Goal: Find specific page/section: Find specific page/section

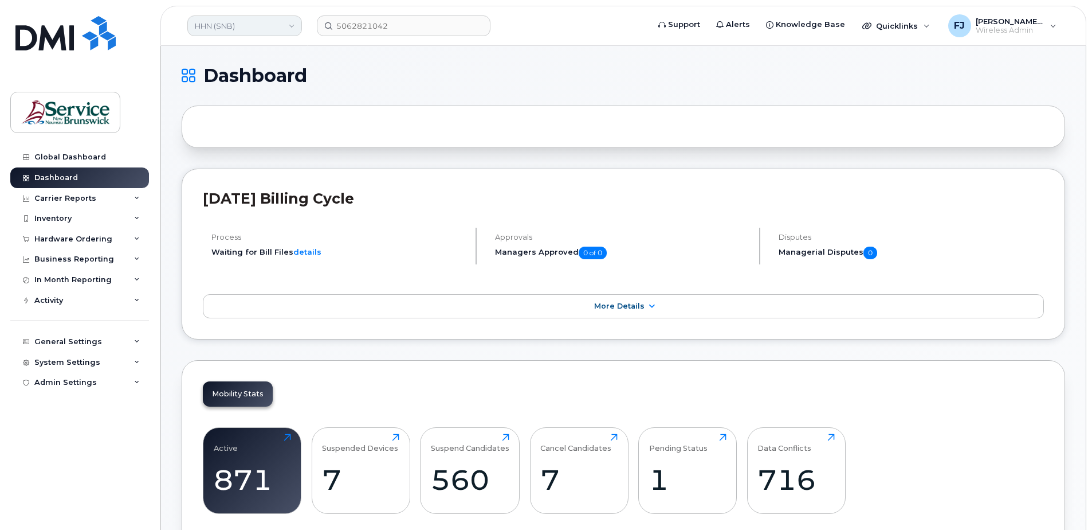
click at [222, 29] on link "HHN (SNB)" at bounding box center [244, 25] width 115 height 21
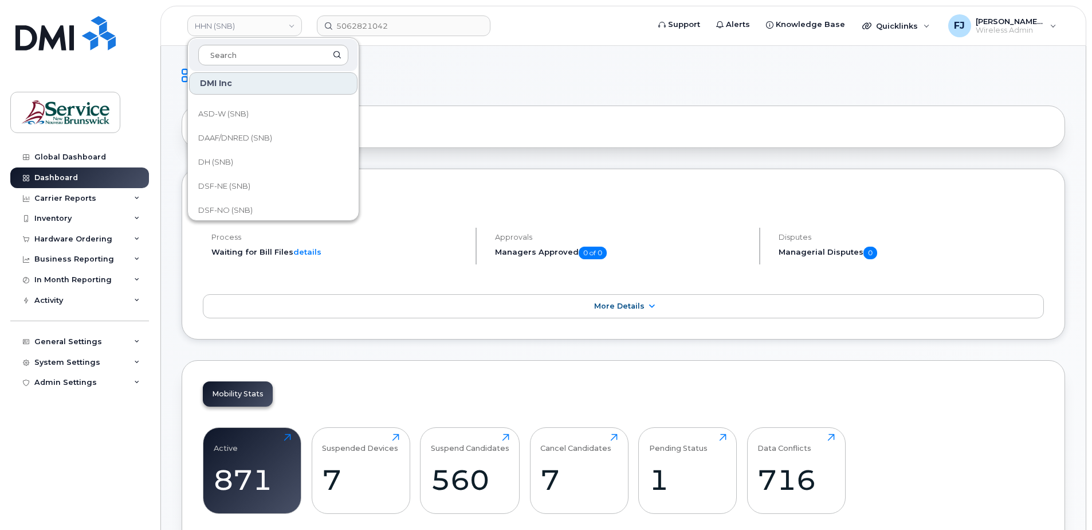
scroll to position [40, 0]
click at [246, 186] on link "DH (SNB)" at bounding box center [273, 189] width 168 height 23
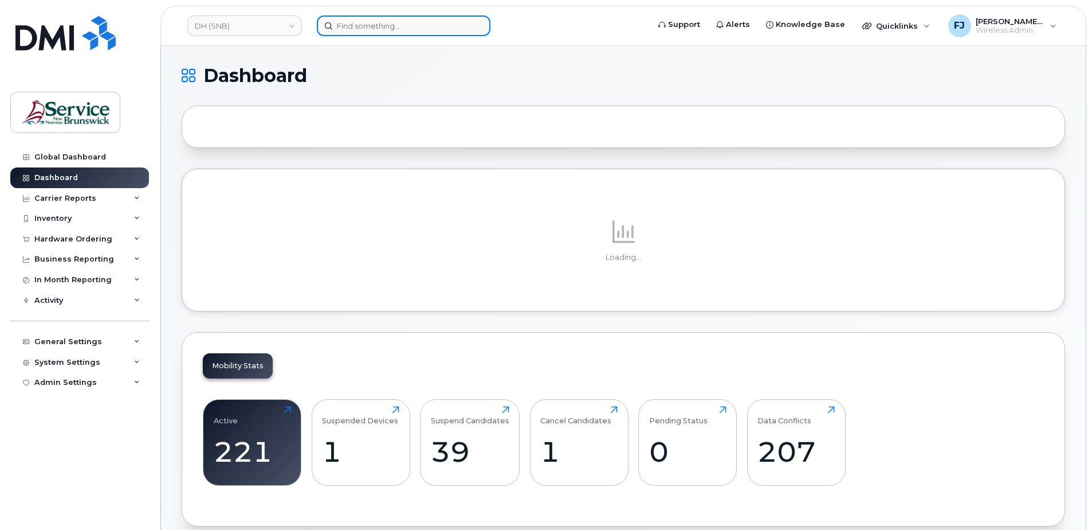
click at [369, 26] on input at bounding box center [404, 25] width 174 height 21
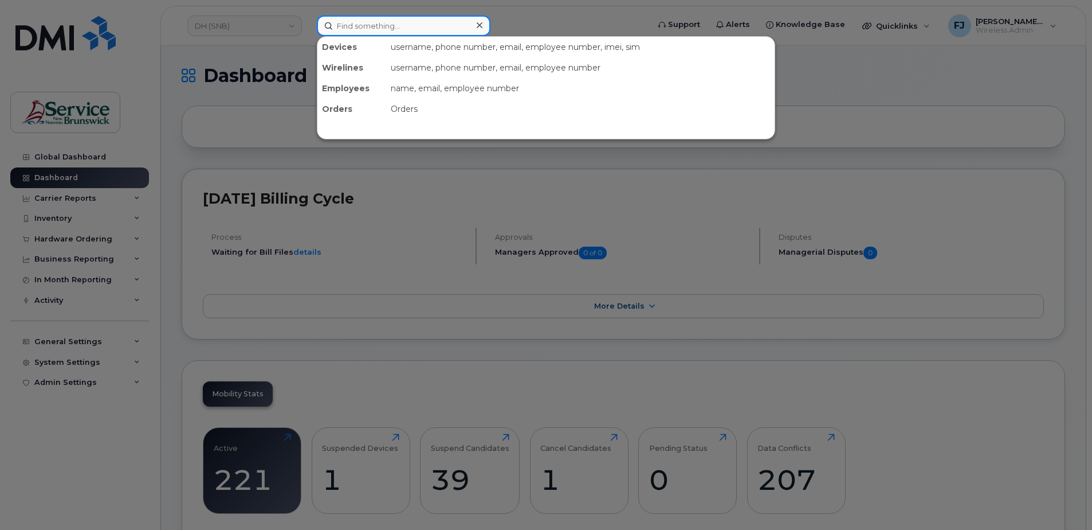
paste input "5062591571"
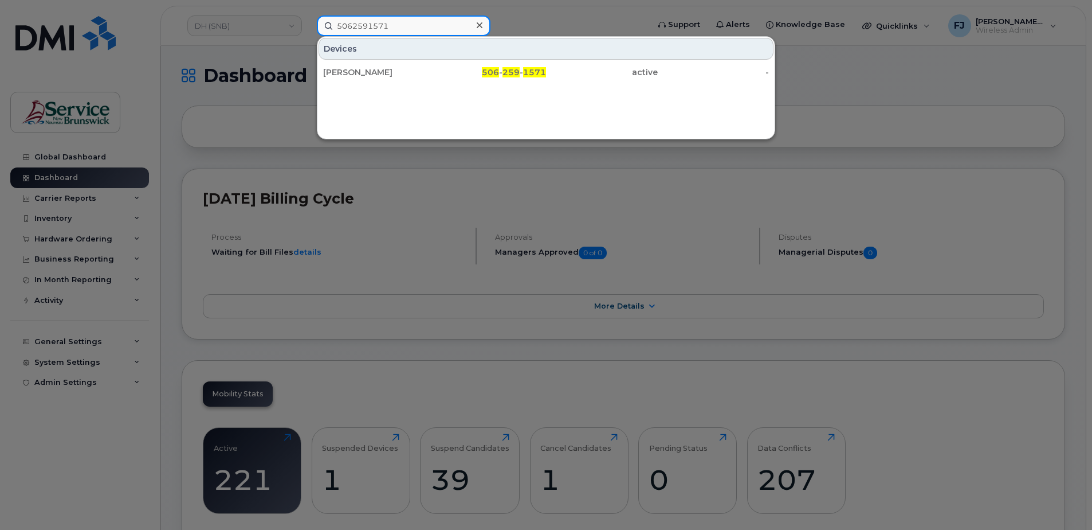
type input "5062591571"
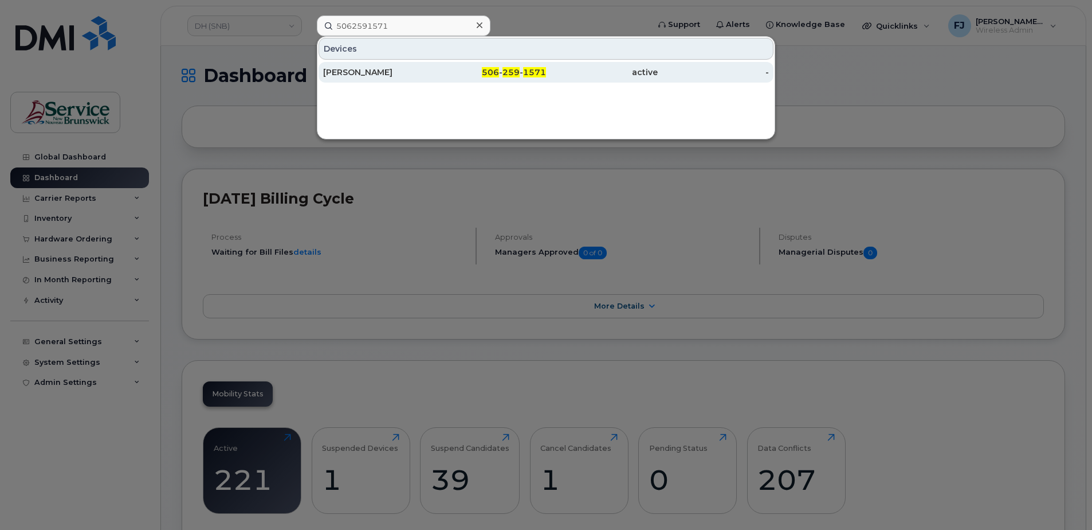
click at [377, 68] on div "Jacob Rose" at bounding box center [379, 71] width 112 height 11
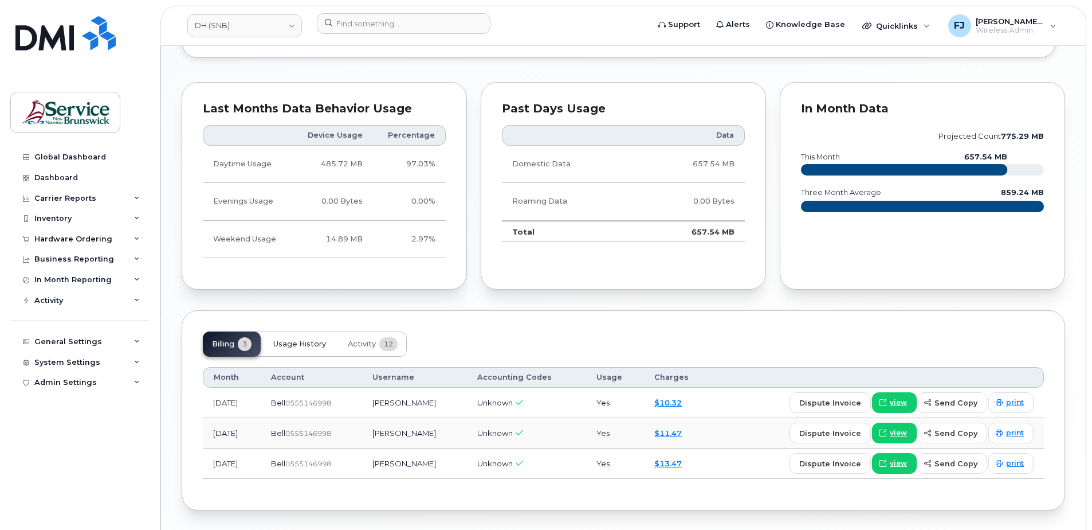
scroll to position [875, 0]
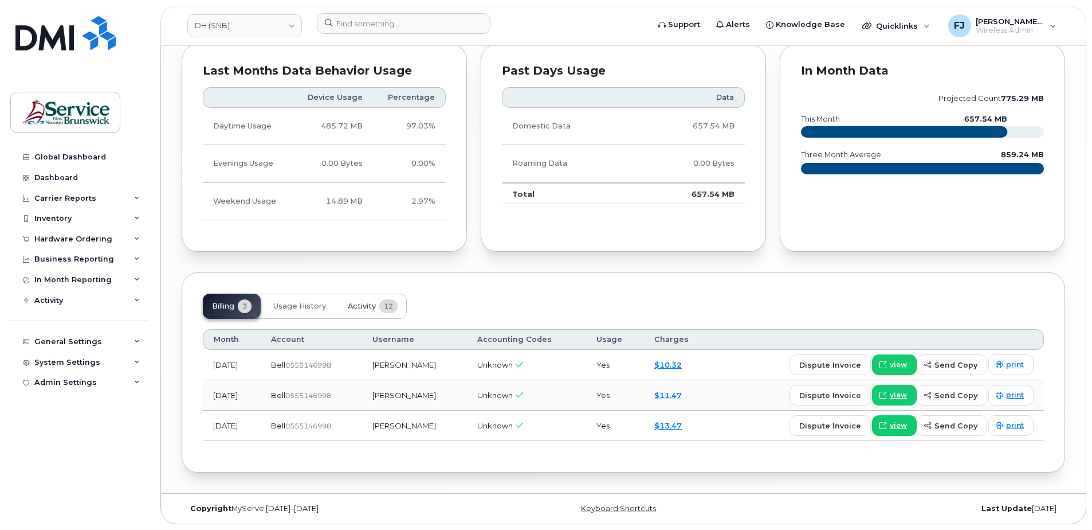
click at [367, 307] on span "Activity" at bounding box center [362, 305] width 28 height 9
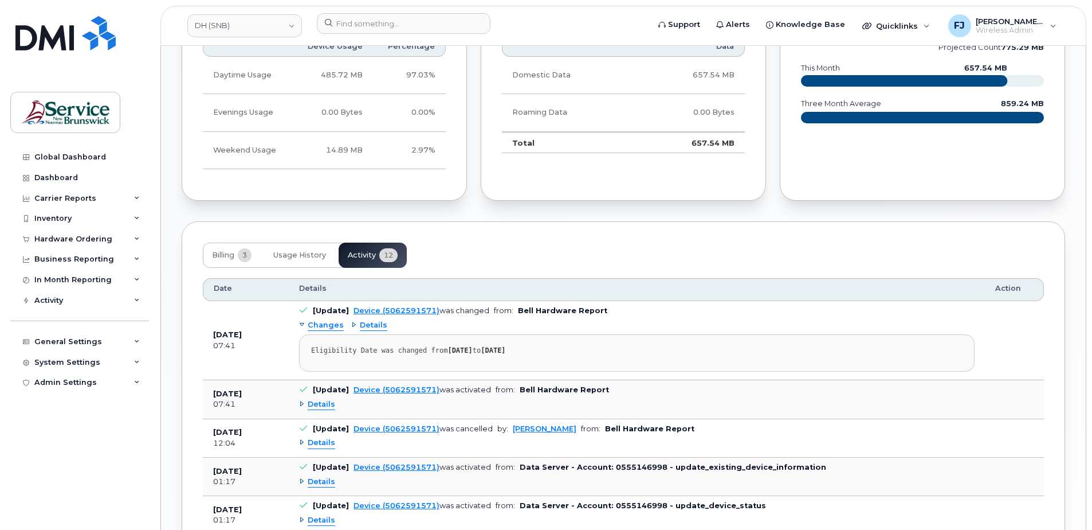
scroll to position [990, 0]
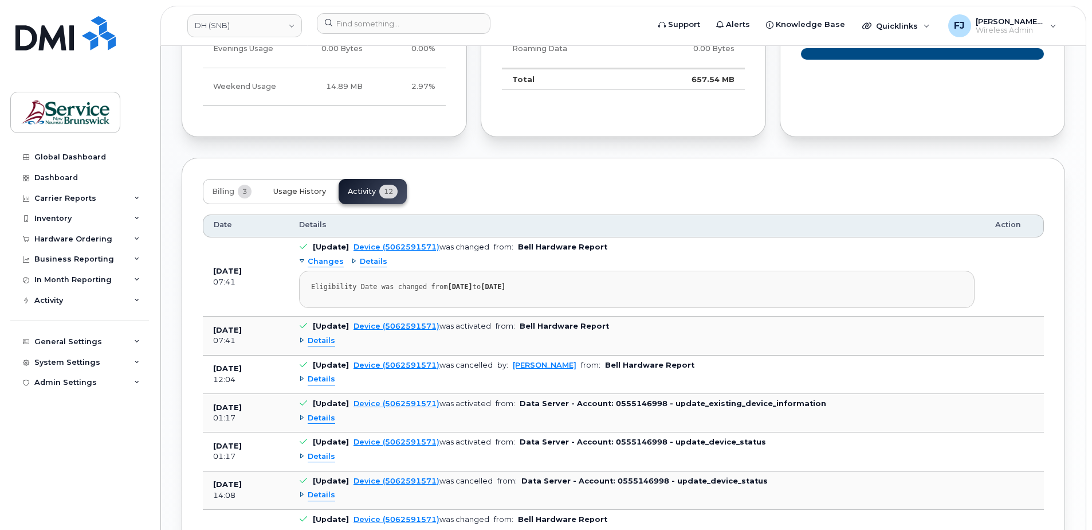
click at [296, 187] on span "Usage History" at bounding box center [299, 191] width 53 height 9
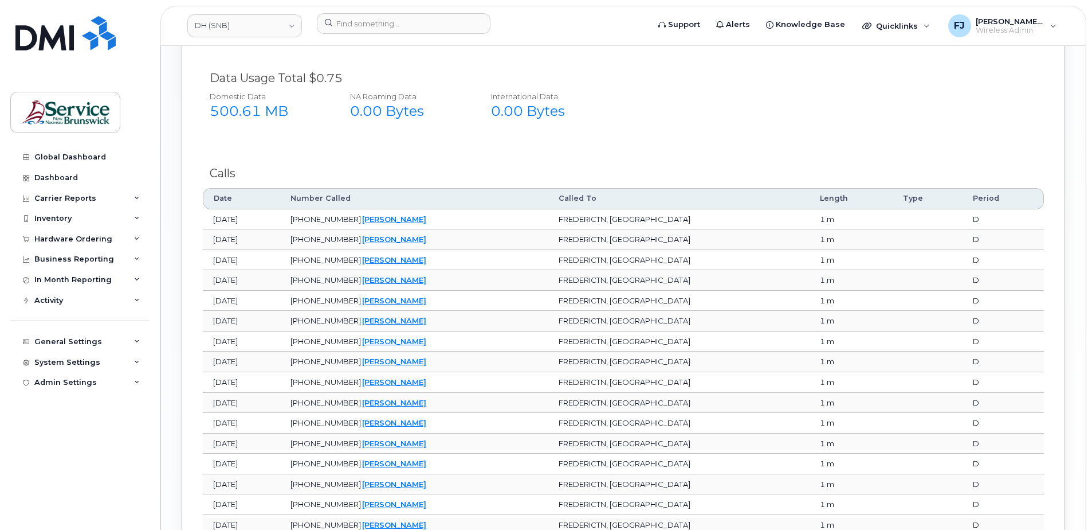
scroll to position [1612, 0]
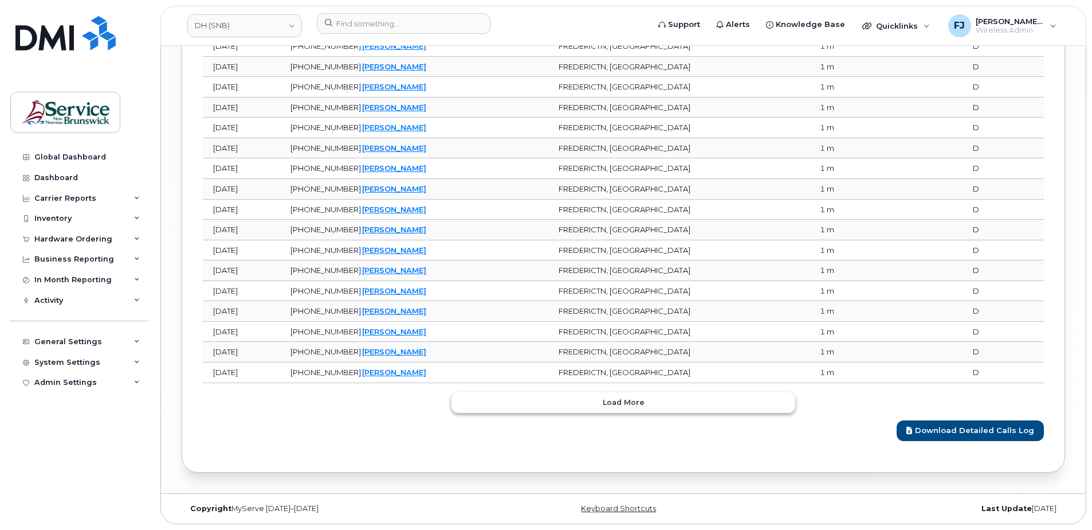
click at [609, 405] on span "Load more" at bounding box center [624, 402] width 42 height 11
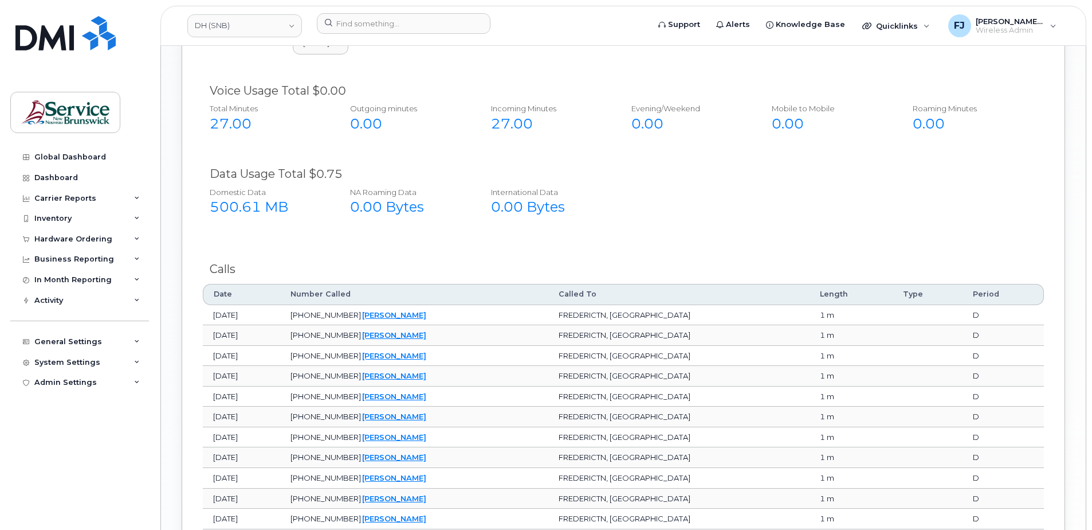
scroll to position [1164, 0]
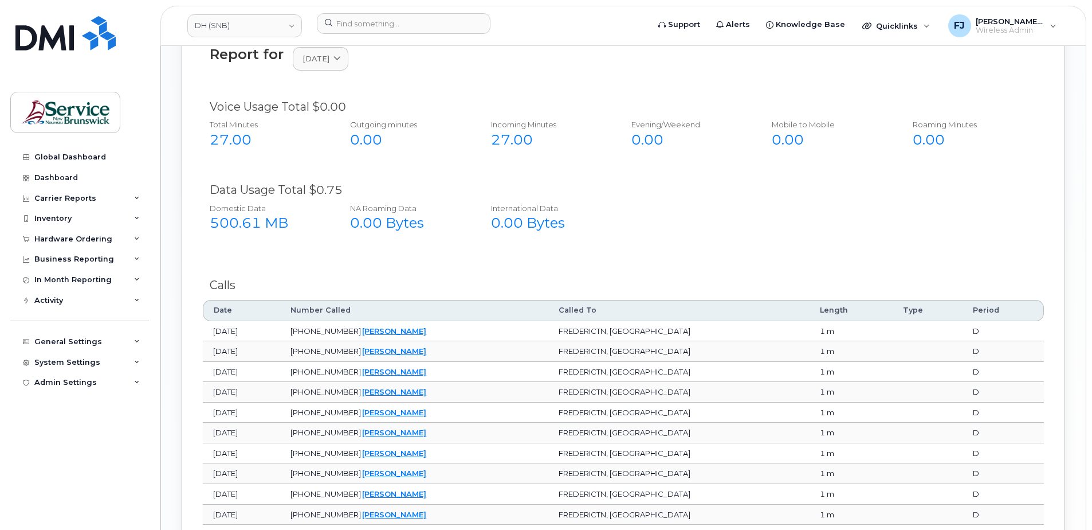
click at [621, 258] on div "Report for August 2025 2025 August July June Voice Usage Total $0.00 Total Minu…" at bounding box center [623, 470] width 841 height 860
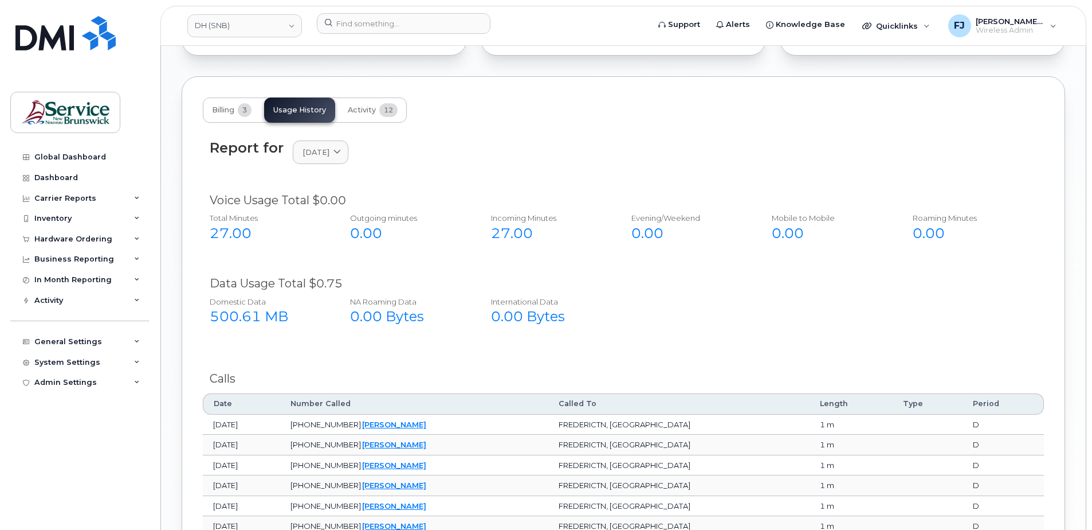
scroll to position [1089, 0]
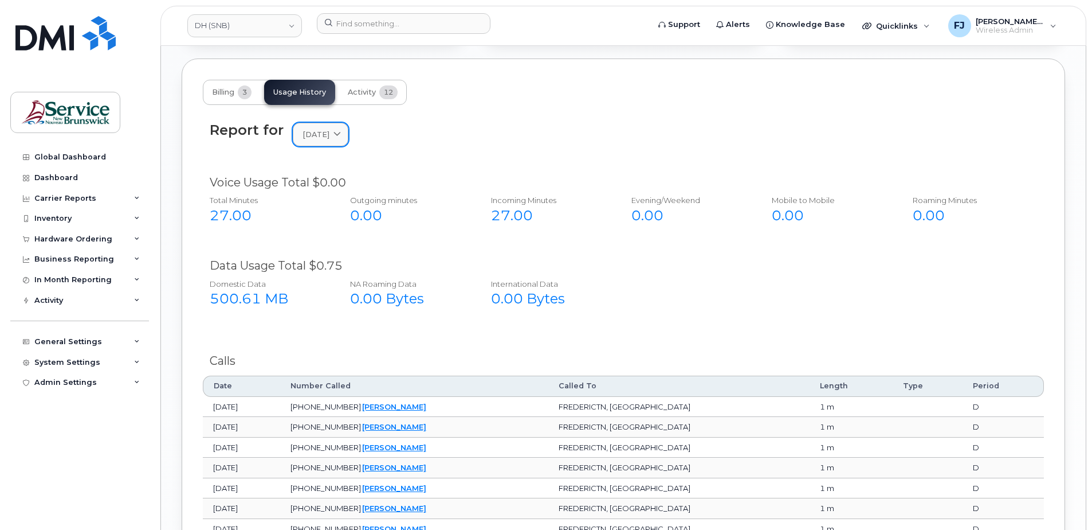
click at [347, 140] on link "August 2025" at bounding box center [321, 134] width 56 height 23
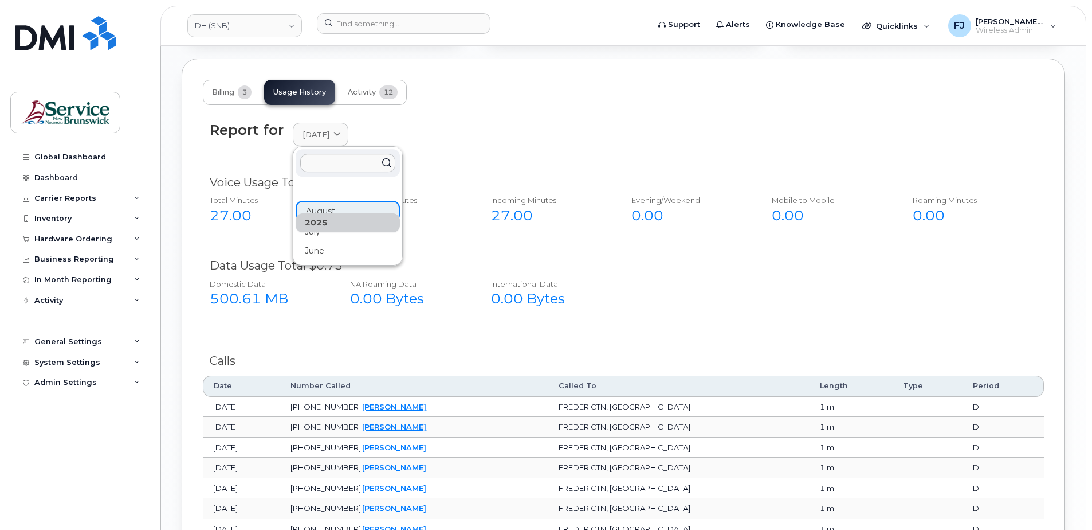
click at [430, 131] on div "Report for August 2025 2025 August July June" at bounding box center [624, 134] width 828 height 25
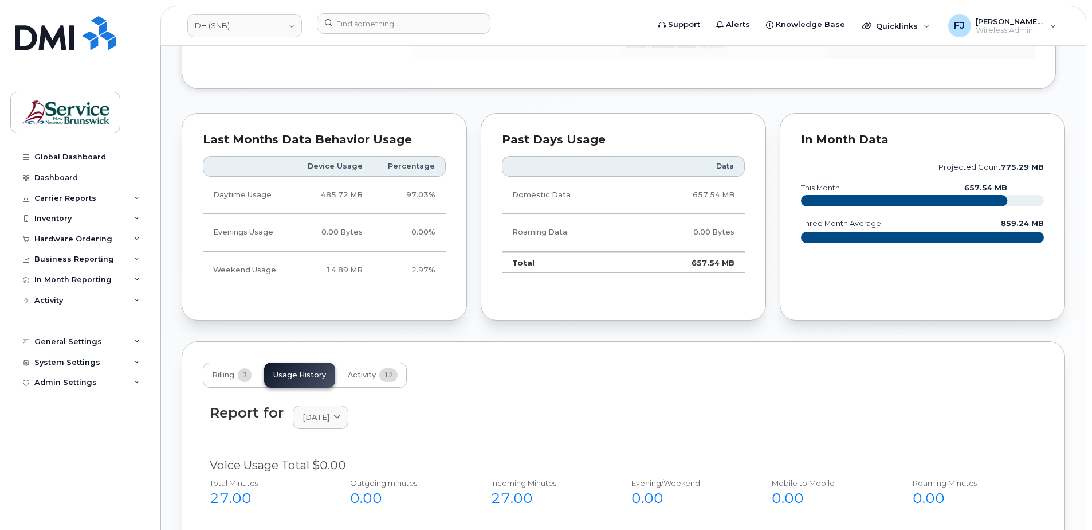
scroll to position [802, 0]
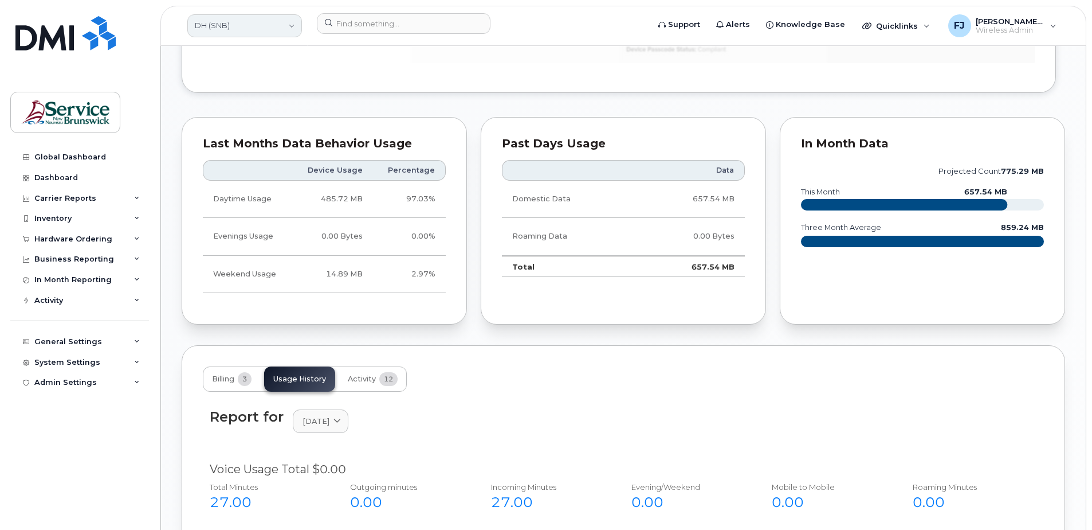
click at [244, 27] on link "DH (SNB)" at bounding box center [244, 25] width 115 height 23
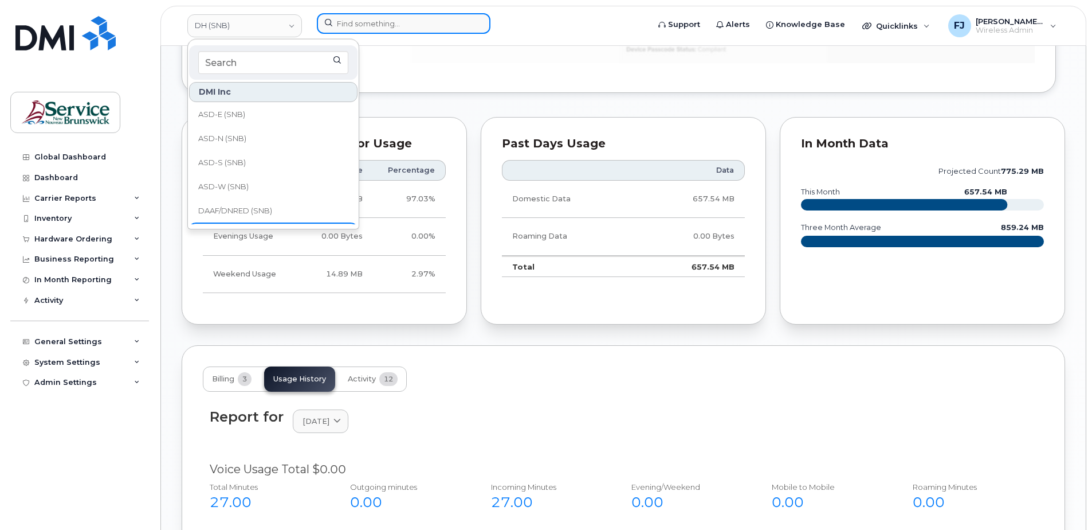
click at [368, 20] on input at bounding box center [404, 23] width 174 height 21
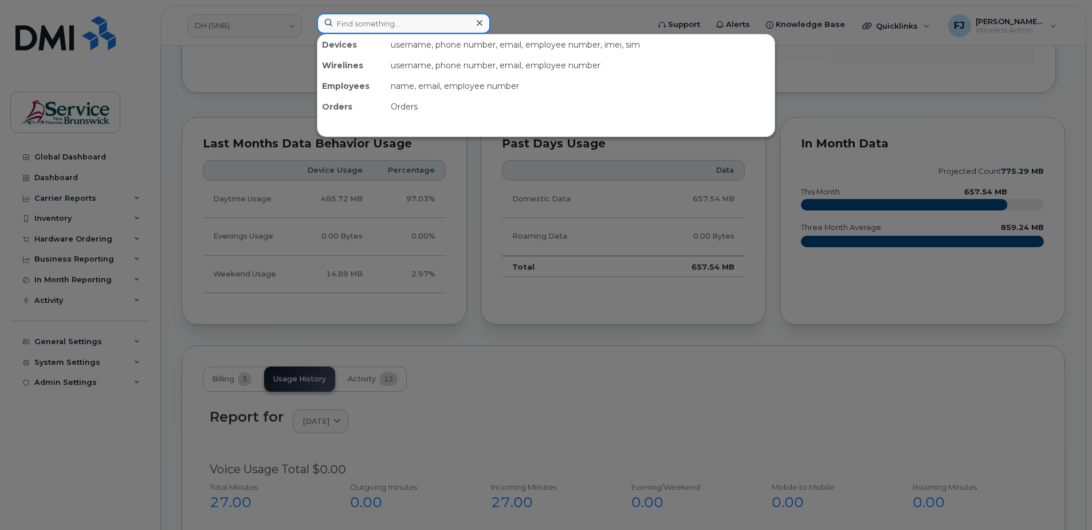
paste input "5062616157"
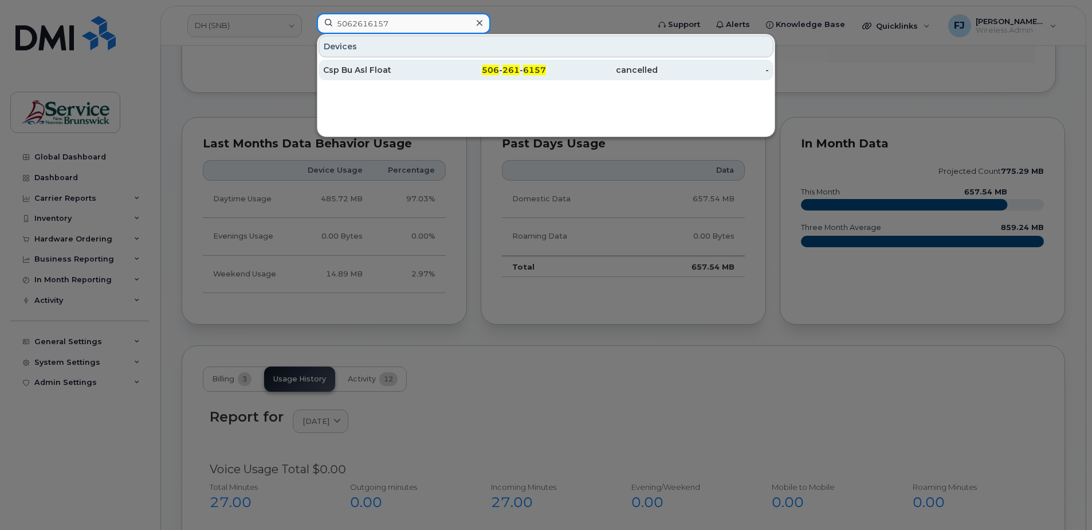
type input "5062616157"
click at [448, 68] on div "506 - 261 - 6157" at bounding box center [491, 69] width 112 height 11
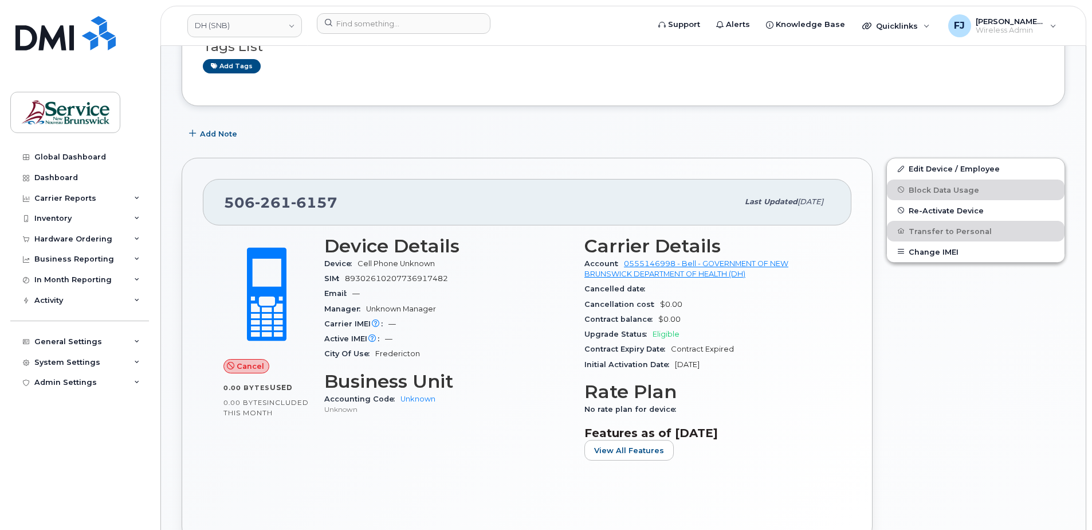
scroll to position [115, 0]
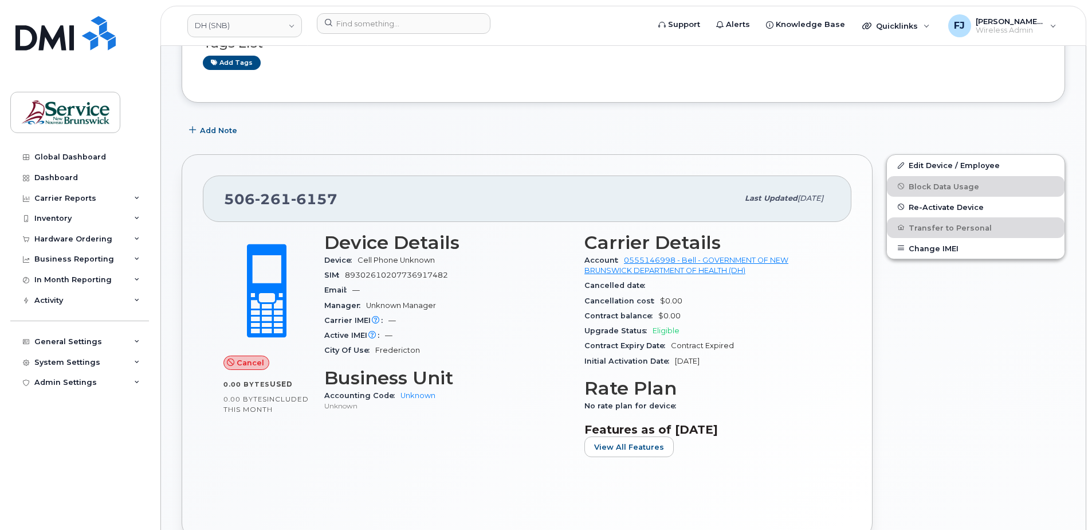
click at [515, 280] on div "SIM 89302610207736917482" at bounding box center [447, 275] width 246 height 15
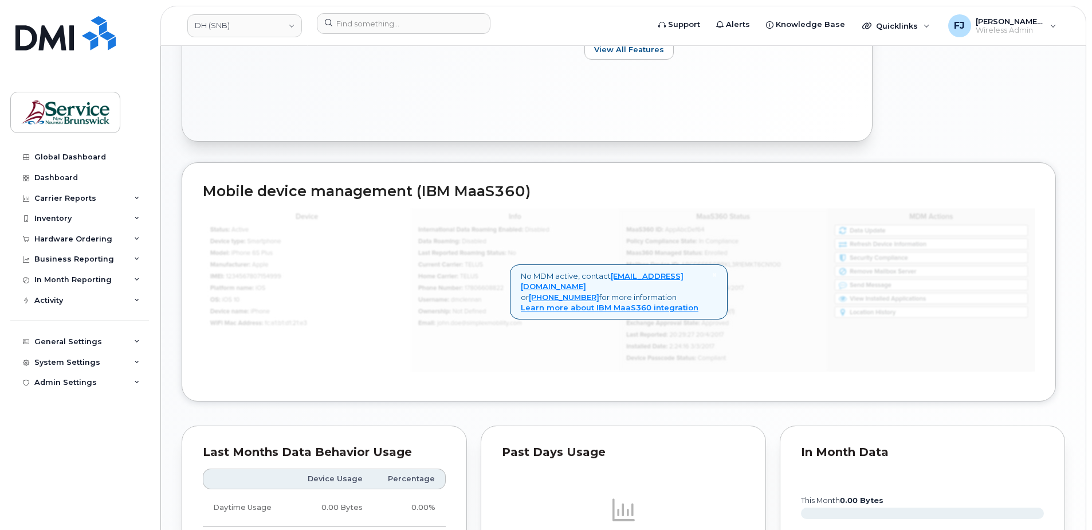
scroll to position [516, 0]
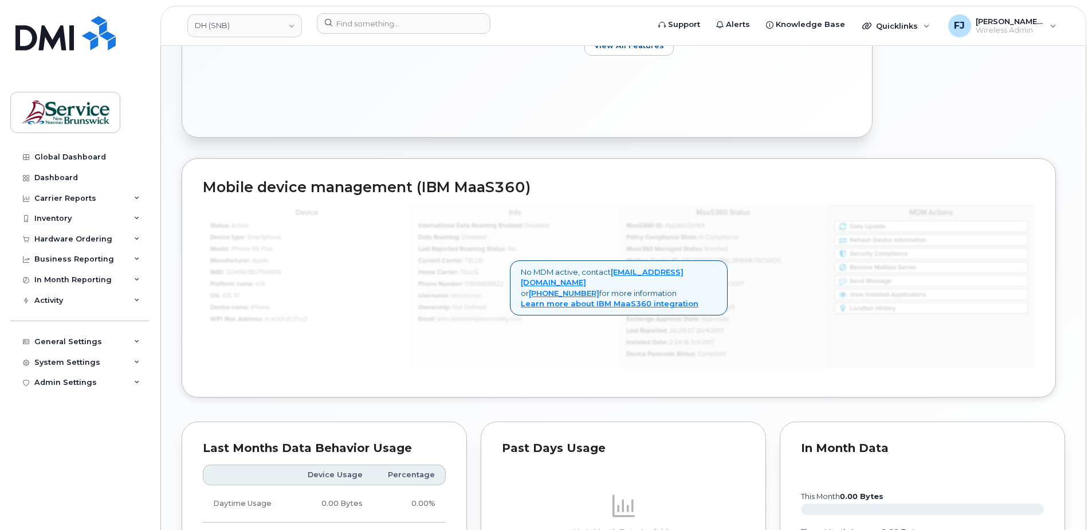
click at [729, 189] on h2 "Mobile device management (IBM MaaS360)" at bounding box center [619, 187] width 832 height 16
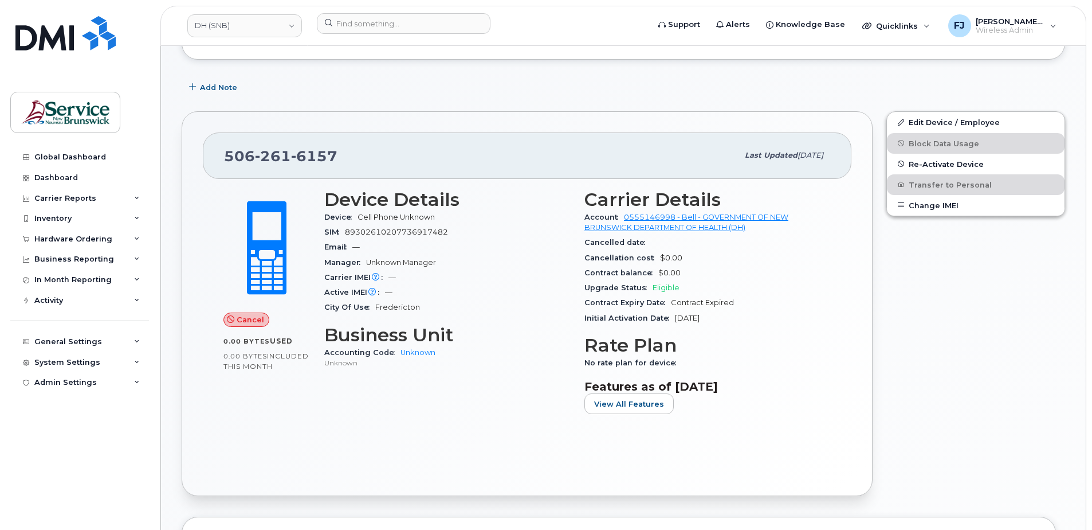
scroll to position [57, 0]
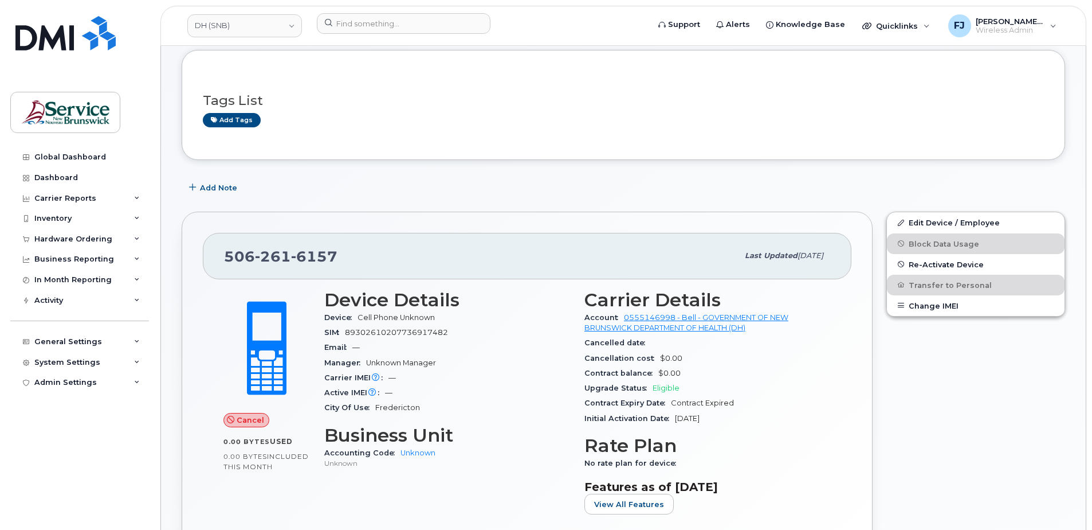
drag, startPoint x: 730, startPoint y: 419, endPoint x: 675, endPoint y: 421, distance: 55.6
click at [675, 421] on div "Initial Activation Date Jun 12, 2025" at bounding box center [708, 418] width 246 height 15
drag, startPoint x: 675, startPoint y: 421, endPoint x: 936, endPoint y: 428, distance: 262.0
click at [931, 424] on div "Edit Device / Employee Block Data Usage Re-Activate Device Transfer to Personal…" at bounding box center [976, 404] width 193 height 398
click at [720, 364] on div "Cancellation cost $0.00" at bounding box center [708, 358] width 246 height 15
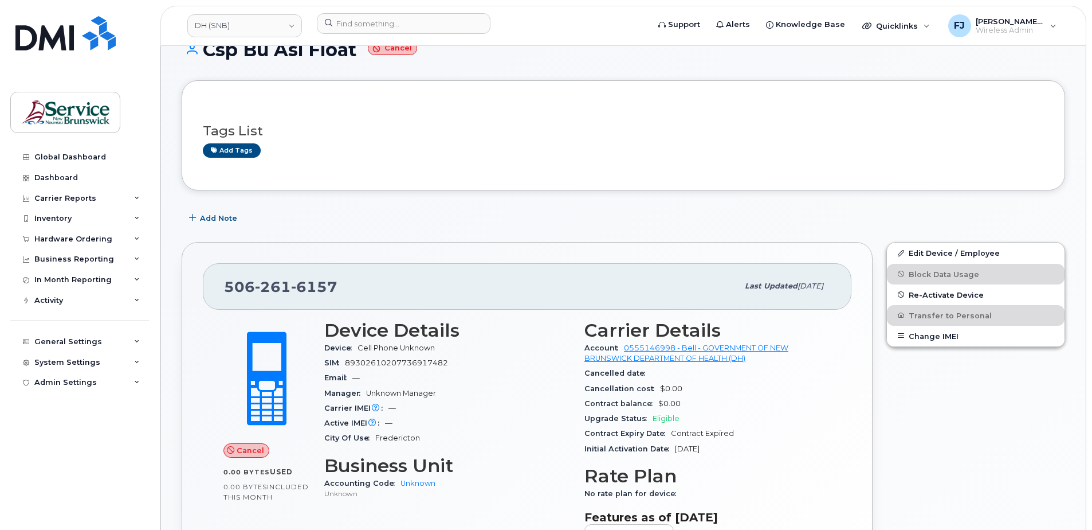
scroll to position [0, 0]
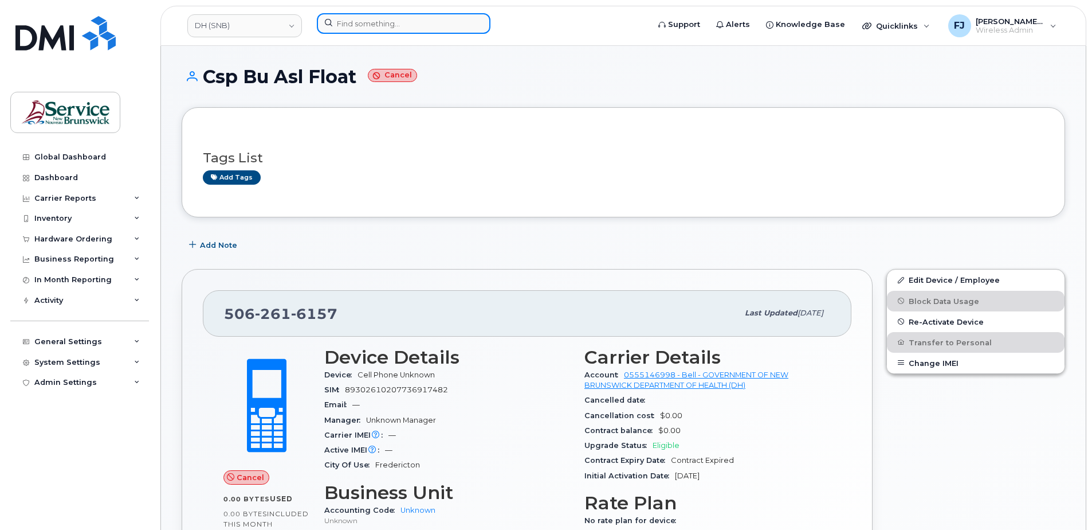
click at [360, 19] on input at bounding box center [404, 23] width 174 height 21
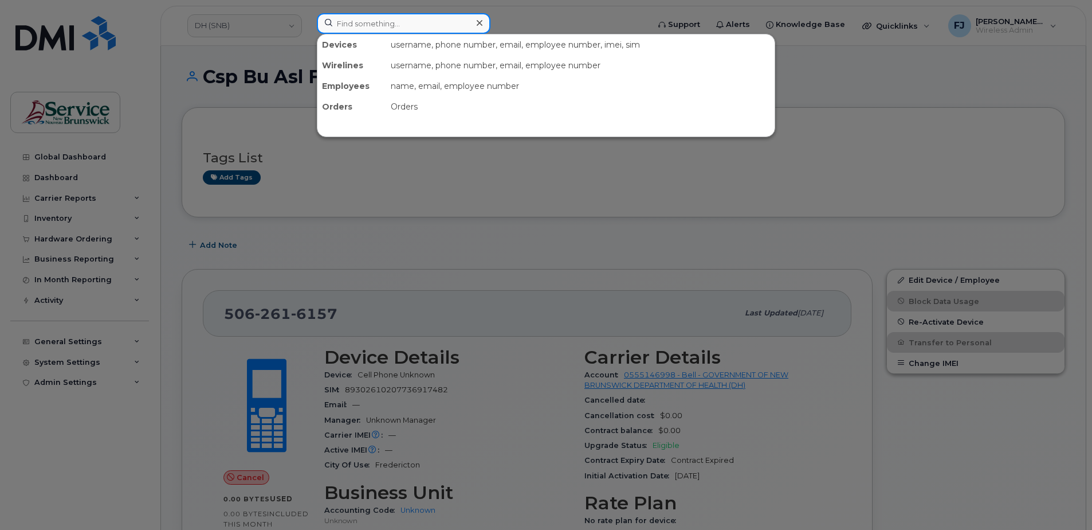
paste input "5062618523"
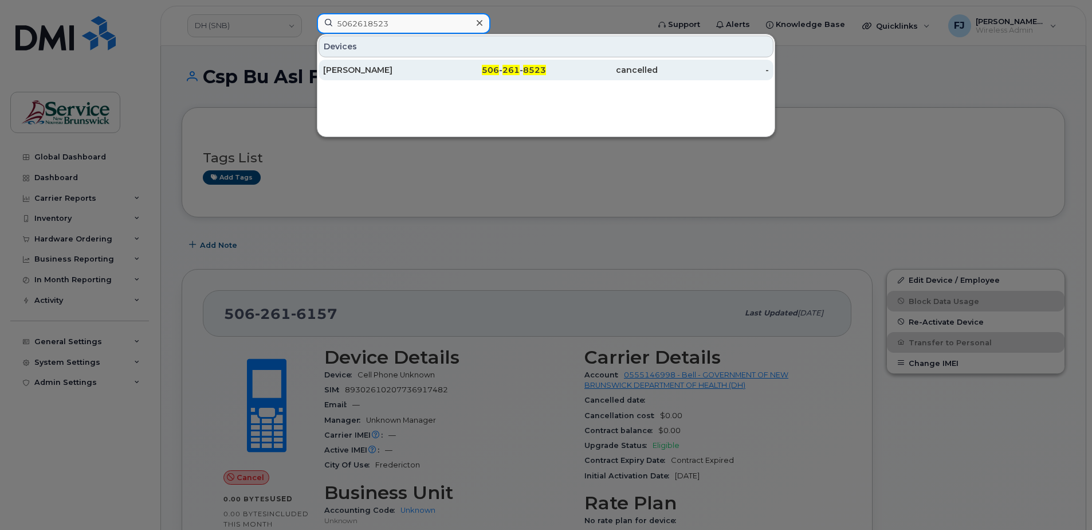
type input "5062618523"
click at [446, 68] on div "506 - 261 - 8523" at bounding box center [491, 69] width 112 height 11
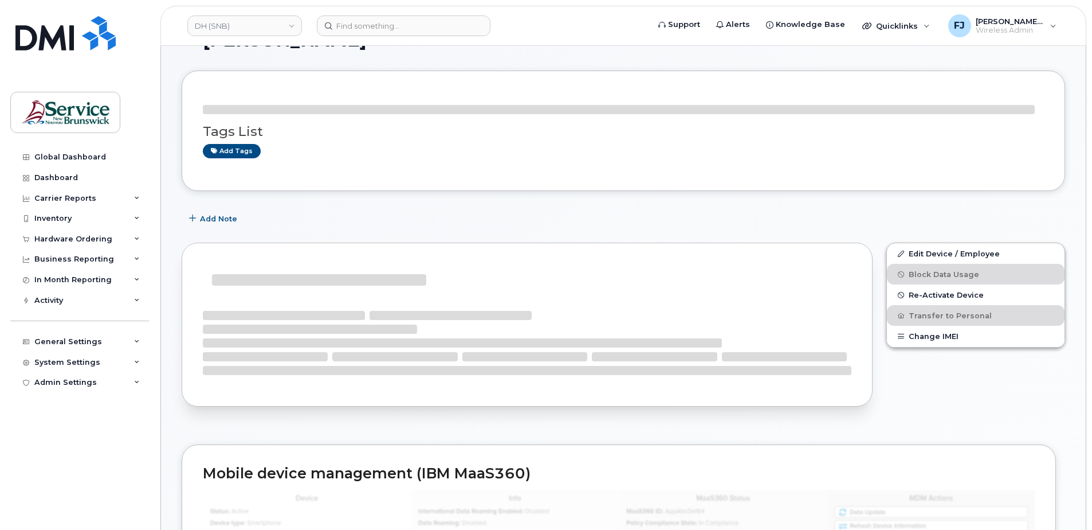
scroll to position [57, 0]
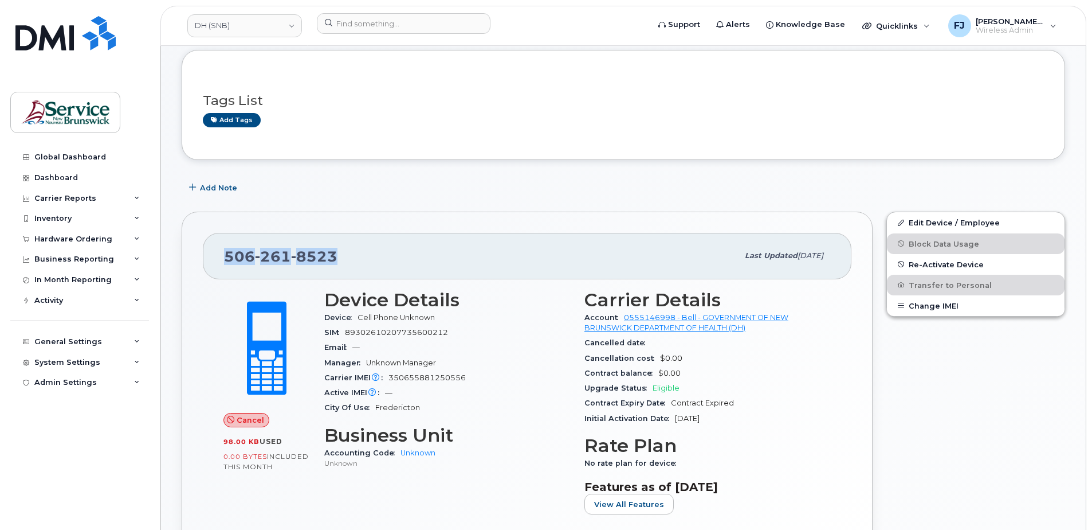
drag, startPoint x: 338, startPoint y: 255, endPoint x: 212, endPoint y: 253, distance: 126.1
click at [212, 253] on div "[PHONE_NUMBER] Last updated [DATE]" at bounding box center [527, 256] width 649 height 46
